Goal: Task Accomplishment & Management: Use online tool/utility

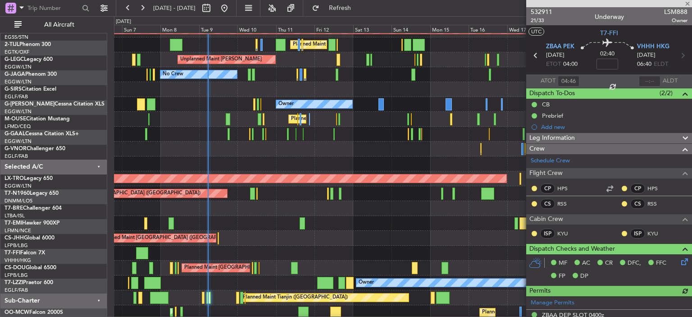
scroll to position [40, 0]
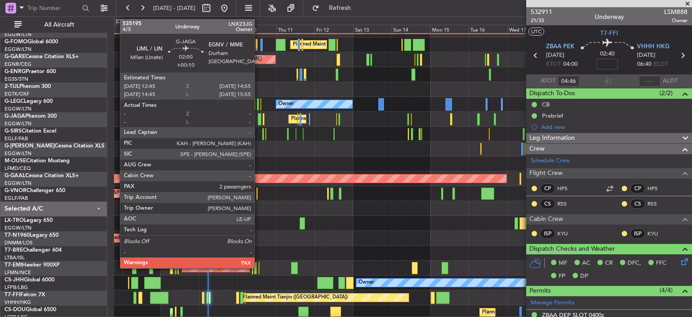
click at [259, 118] on div at bounding box center [260, 119] width 4 height 12
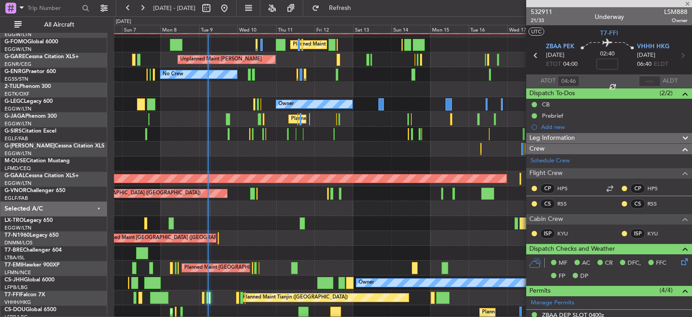
type input "+00:10"
type input "2"
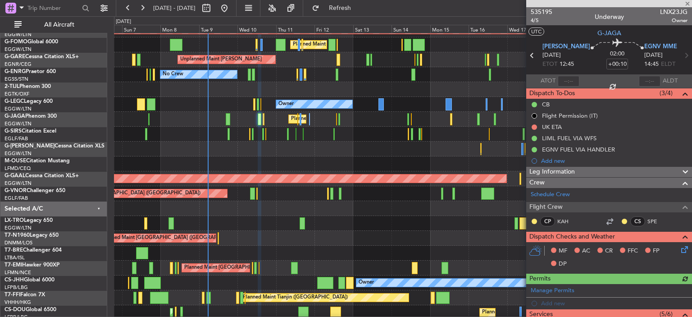
scroll to position [203, 0]
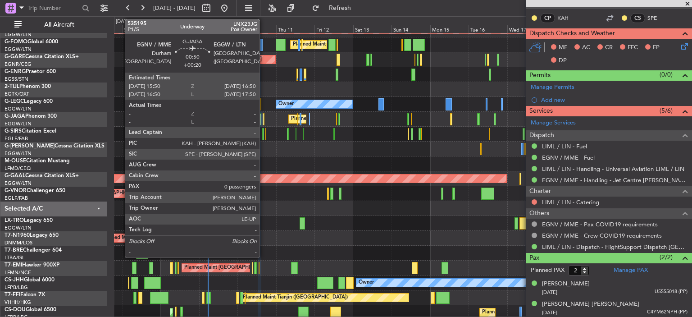
click at [264, 117] on div at bounding box center [264, 119] width 2 height 12
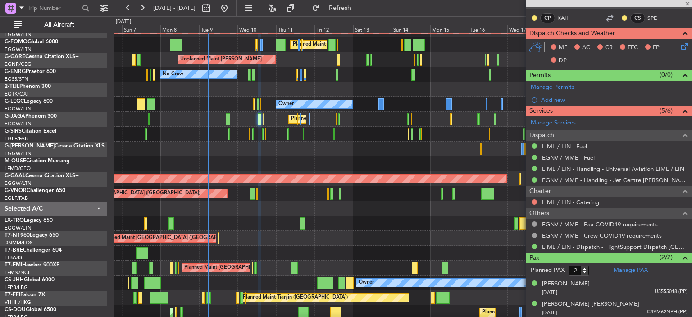
type input "+00:20"
type input "0"
